Goal: Task Accomplishment & Management: Manage account settings

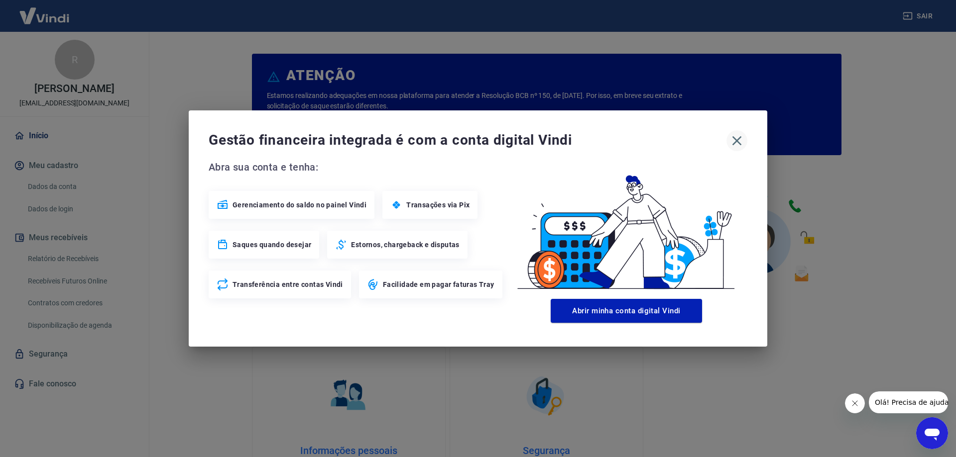
click at [736, 141] on icon "button" at bounding box center [736, 140] width 9 height 9
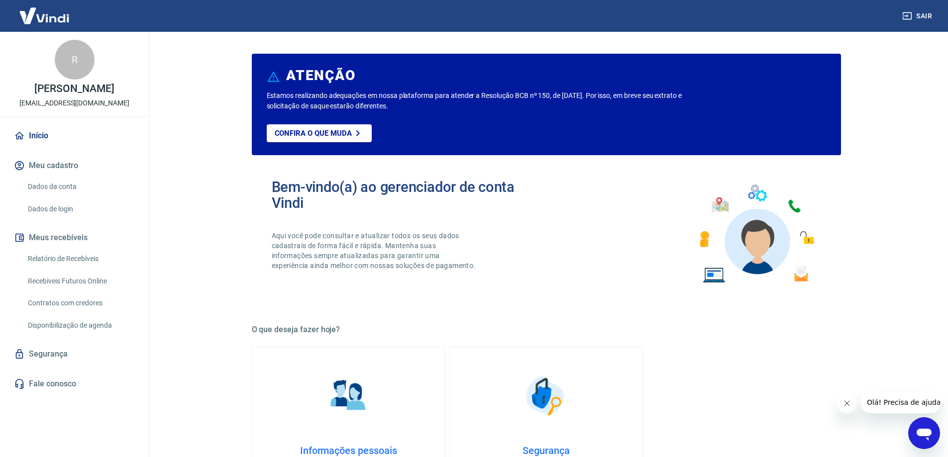
click at [76, 163] on button "Meu cadastro" at bounding box center [74, 166] width 125 height 22
click at [61, 164] on button "Meu cadastro" at bounding box center [74, 166] width 125 height 22
click at [54, 188] on link "Dados da conta" at bounding box center [80, 187] width 113 height 20
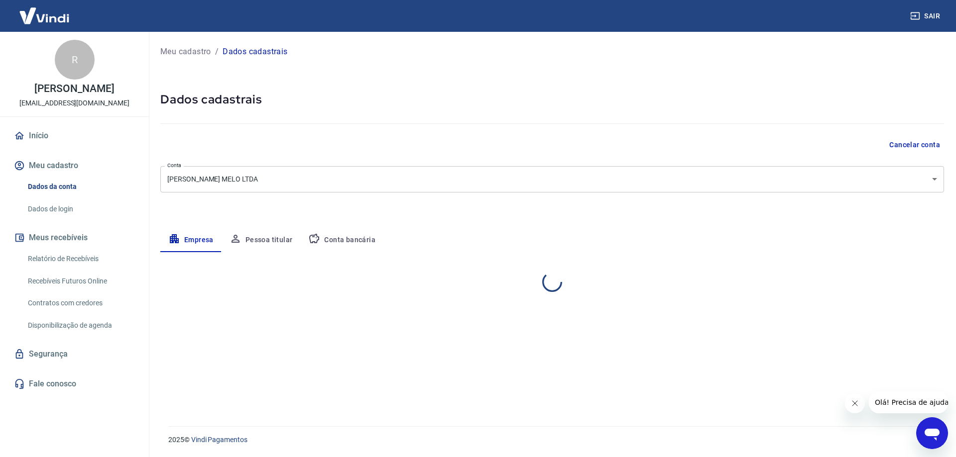
select select "CE"
select select "business"
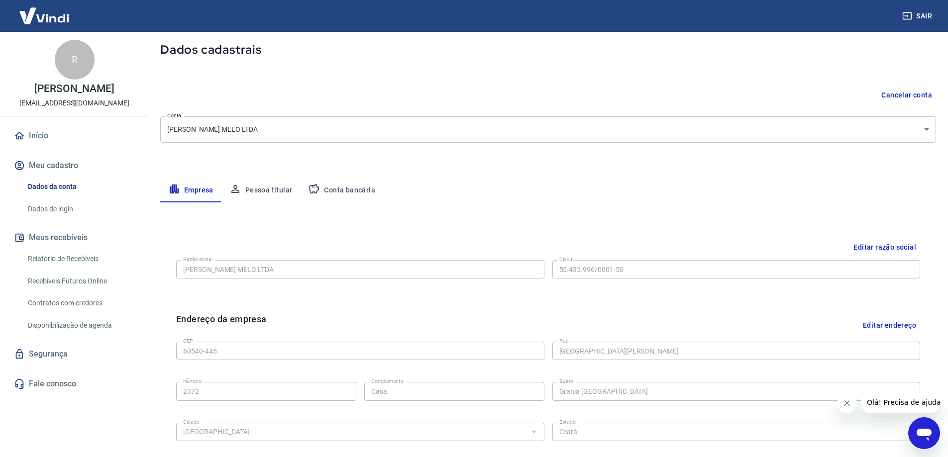
scroll to position [100, 0]
